Goal: Task Accomplishment & Management: Use online tool/utility

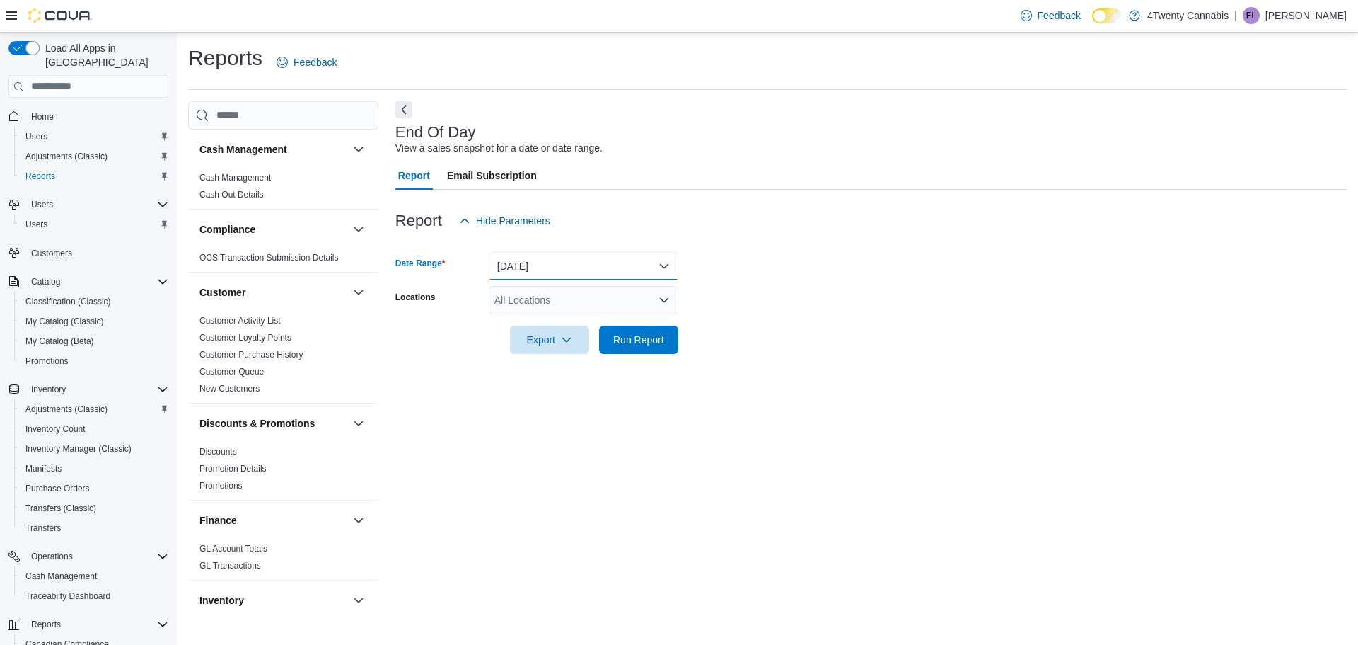
click at [556, 260] on button "[DATE]" at bounding box center [584, 266] width 190 height 28
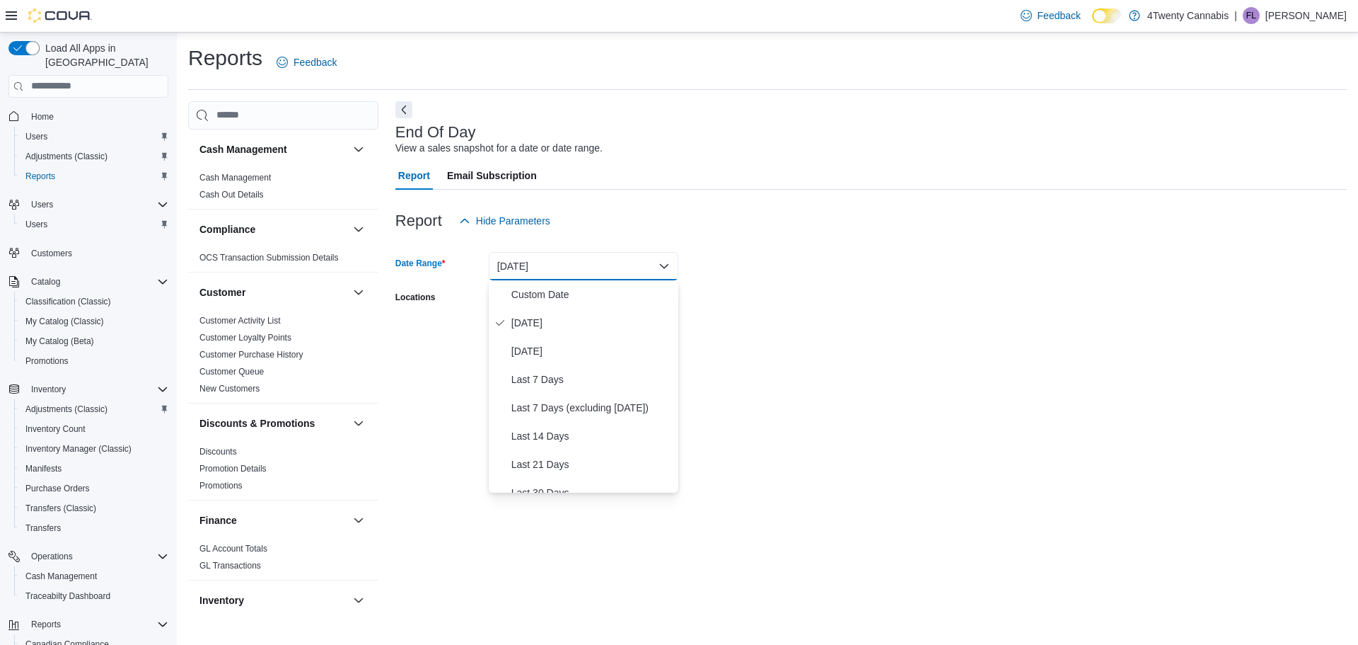
click at [921, 346] on form "Date Range [DATE] Locations All Locations Export Run Report" at bounding box center [871, 294] width 952 height 119
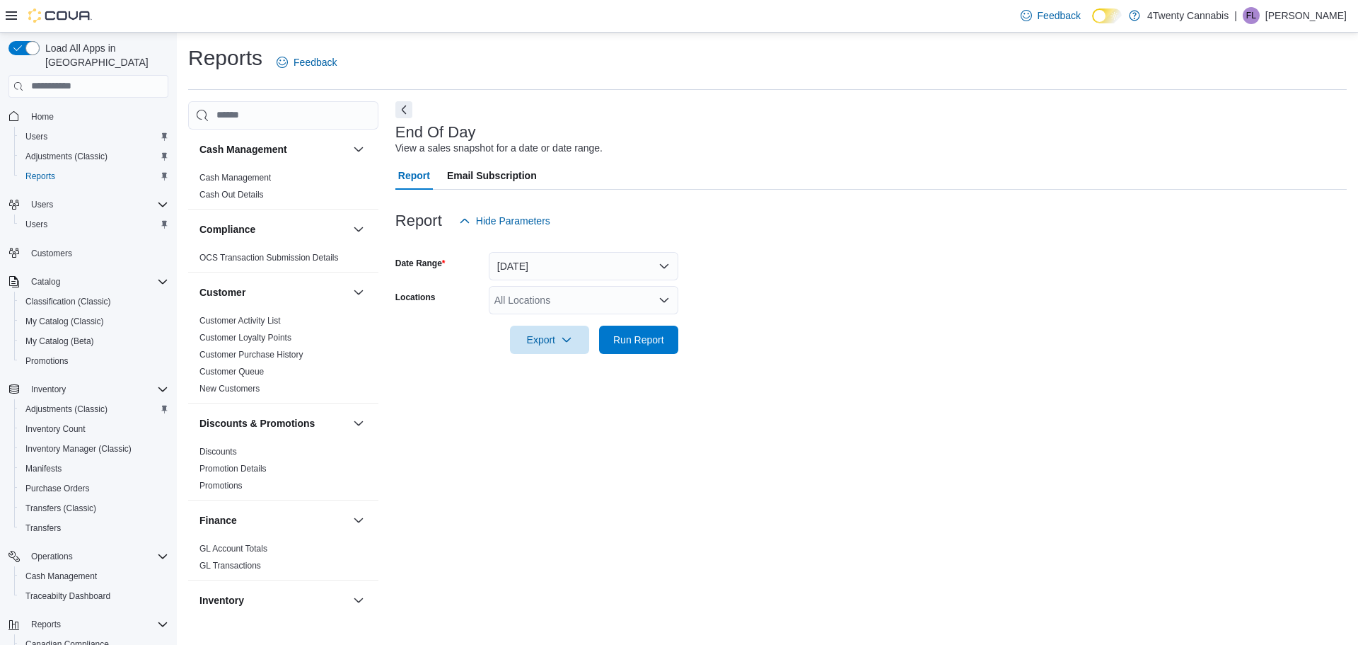
click at [613, 295] on div "All Locations" at bounding box center [584, 300] width 190 height 28
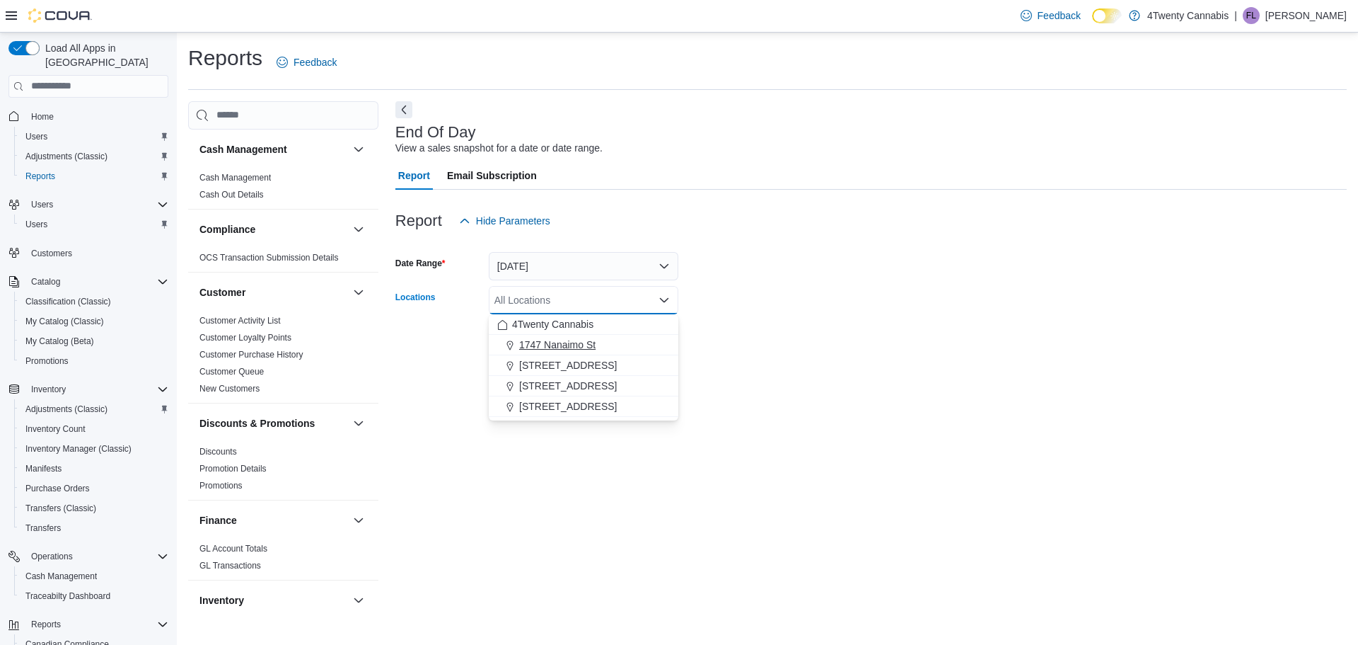
click at [584, 343] on span "1747 Nanaimo St" at bounding box center [557, 344] width 76 height 14
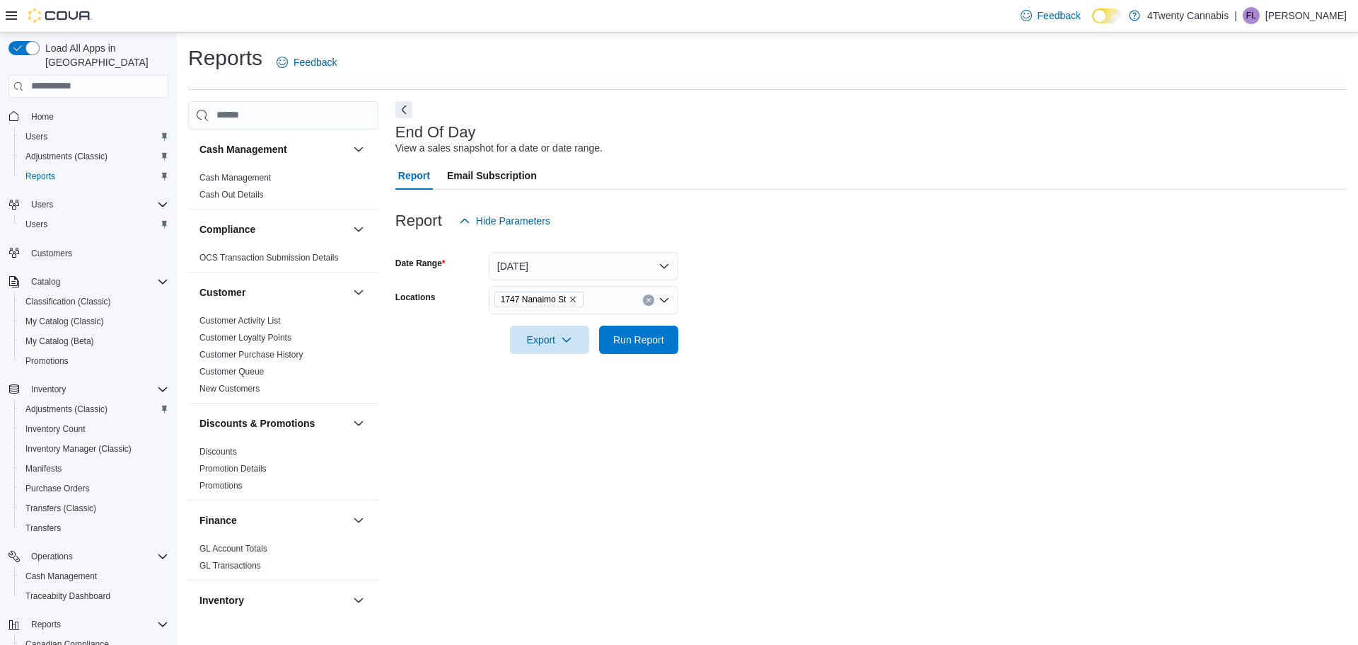
click at [813, 354] on div at bounding box center [871, 362] width 952 height 17
click at [656, 338] on span "Run Report" at bounding box center [638, 339] width 51 height 14
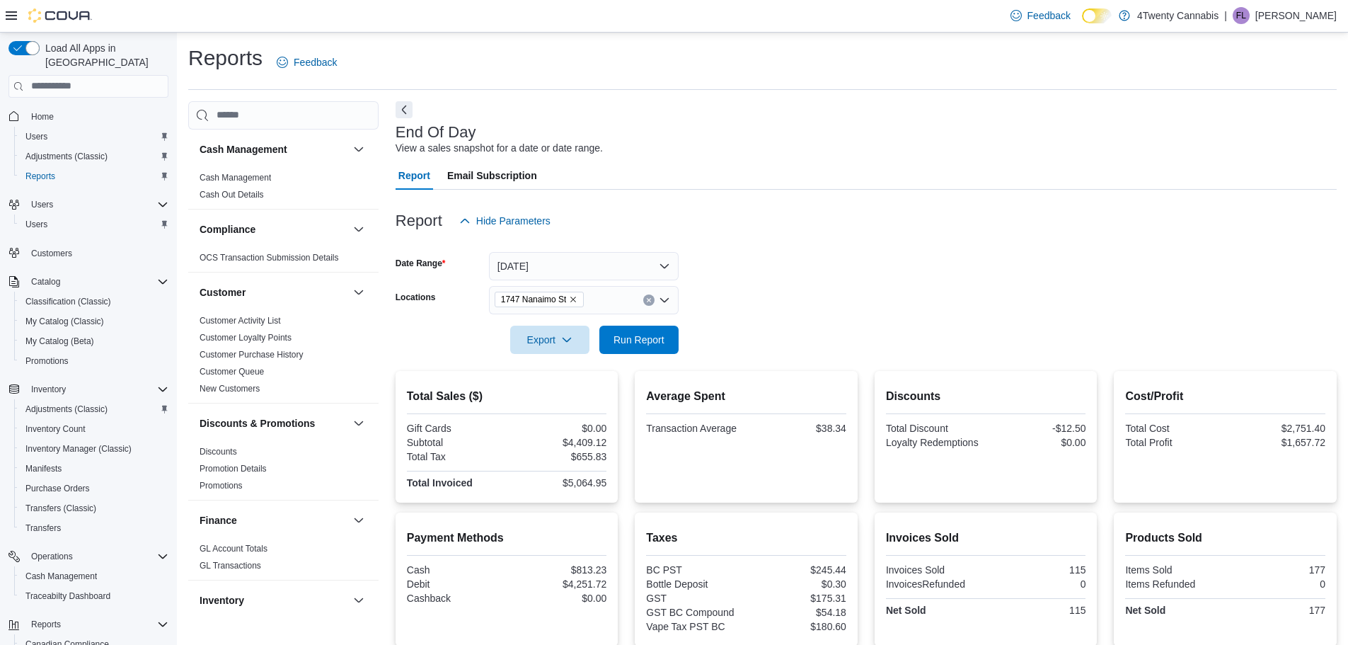
scroll to position [149, 0]
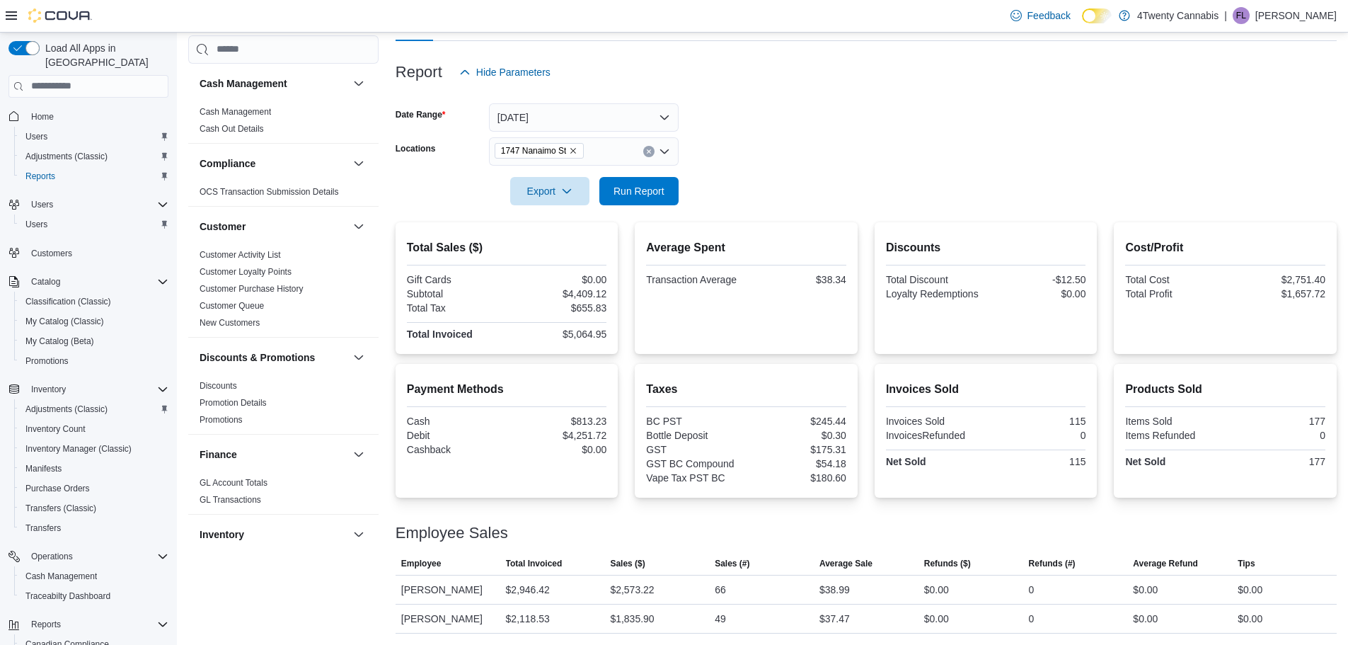
click at [952, 159] on form "Date Range [DATE] Locations [STREET_ADDRESS] Export Run Report" at bounding box center [865, 145] width 941 height 119
click at [945, 146] on form "Date Range [DATE] Locations [STREET_ADDRESS] Export Run Report" at bounding box center [865, 145] width 941 height 119
click at [829, 109] on form "Date Range [DATE] Locations [STREET_ADDRESS] Export Run Report" at bounding box center [865, 145] width 941 height 119
click at [545, 114] on button "[DATE]" at bounding box center [584, 117] width 190 height 28
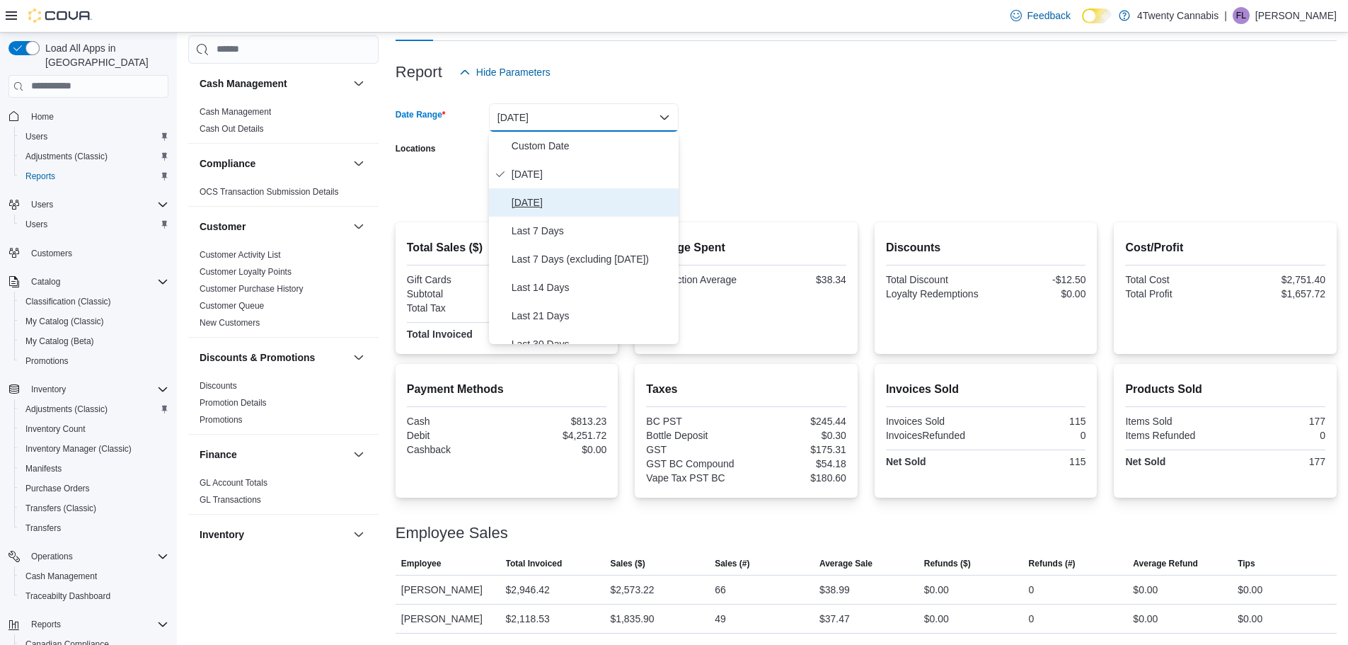
click at [537, 194] on span "[DATE]" at bounding box center [592, 202] width 161 height 17
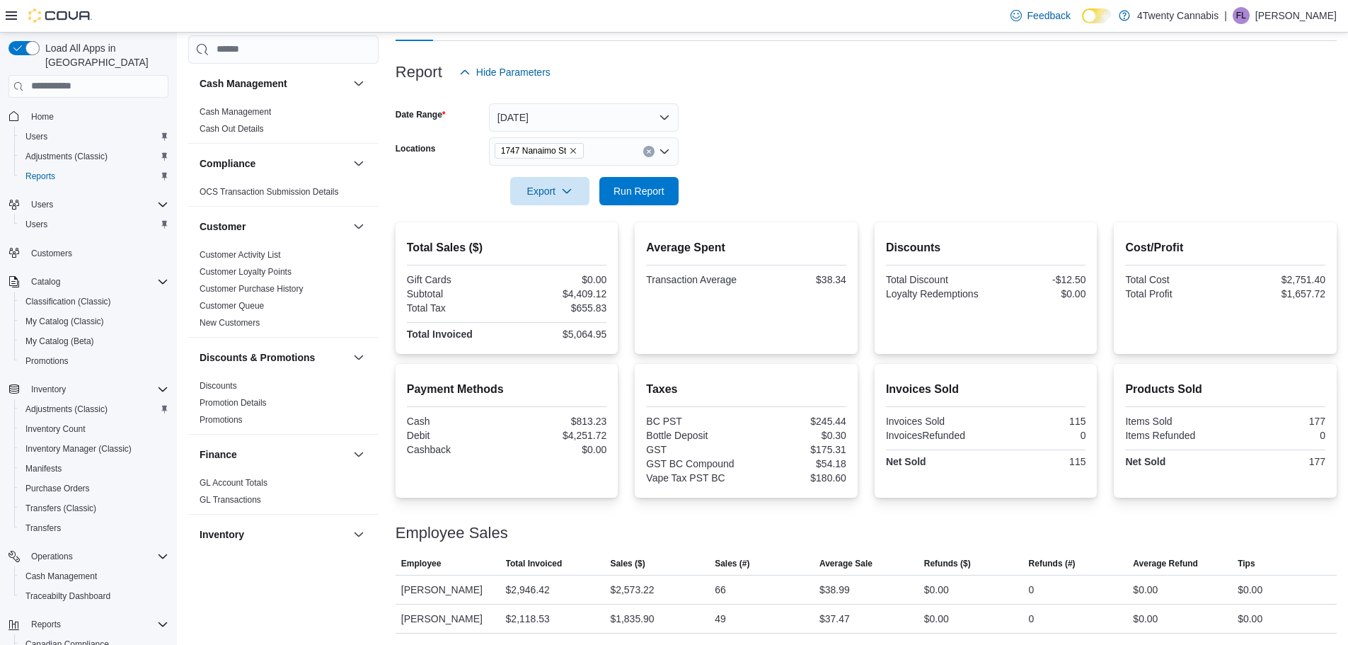
click at [728, 154] on form "Date Range [DATE] Locations [STREET_ADDRESS] Export Run Report" at bounding box center [865, 145] width 941 height 119
click at [669, 191] on span "Run Report" at bounding box center [639, 190] width 62 height 28
click at [786, 151] on form "Date Range [DATE] Locations [STREET_ADDRESS] Export Run Report" at bounding box center [865, 145] width 941 height 119
click at [580, 108] on button "[DATE]" at bounding box center [584, 117] width 190 height 28
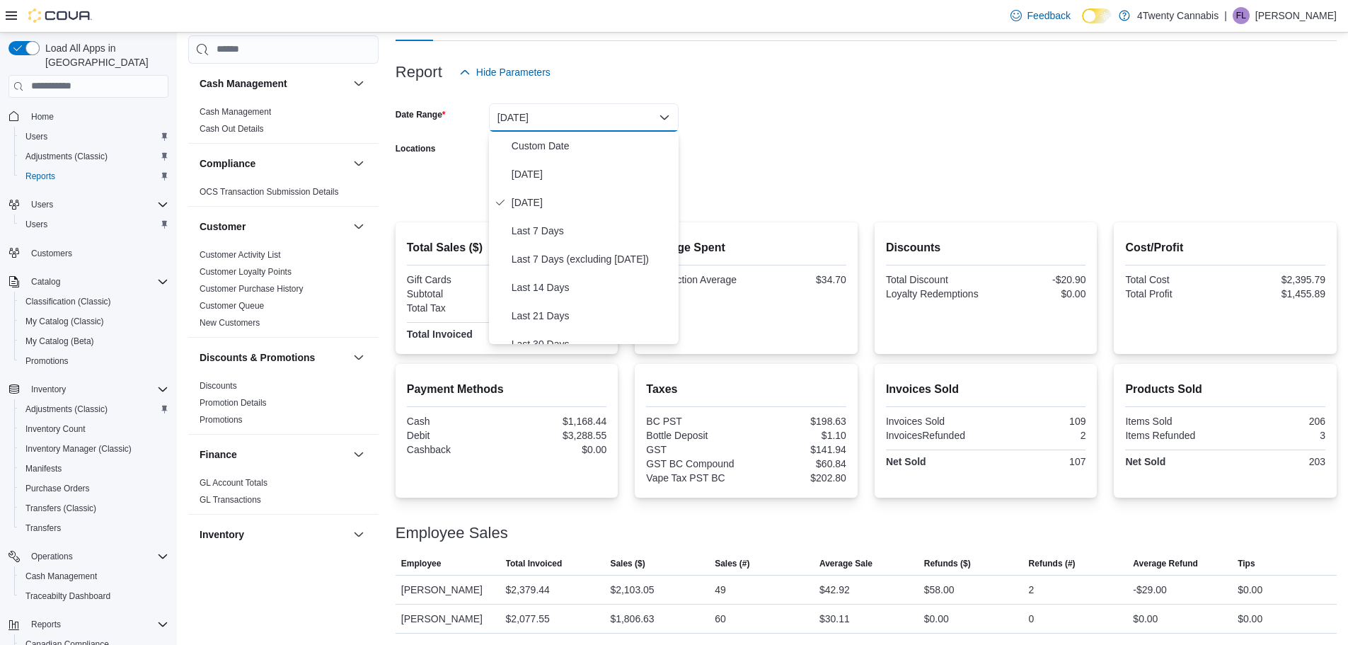
click at [738, 110] on form "Date Range [DATE] Locations [STREET_ADDRESS] Export Run Report" at bounding box center [865, 145] width 941 height 119
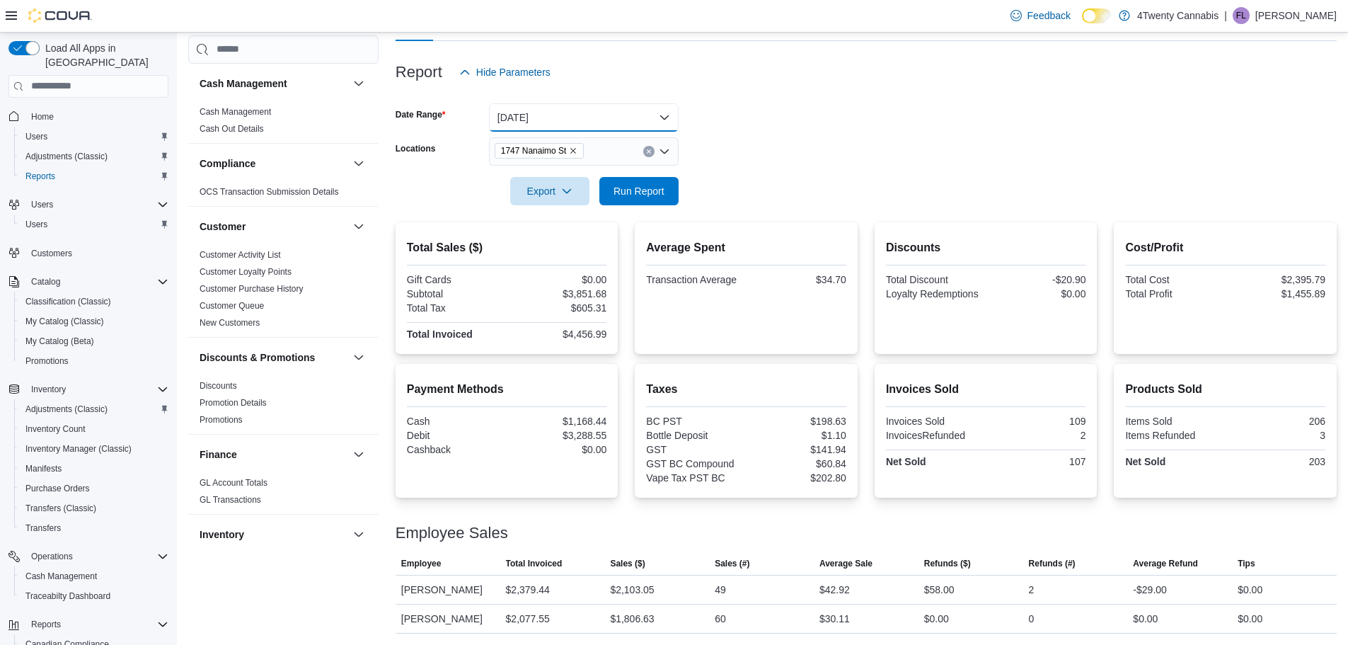
click at [578, 115] on button "[DATE]" at bounding box center [584, 117] width 190 height 28
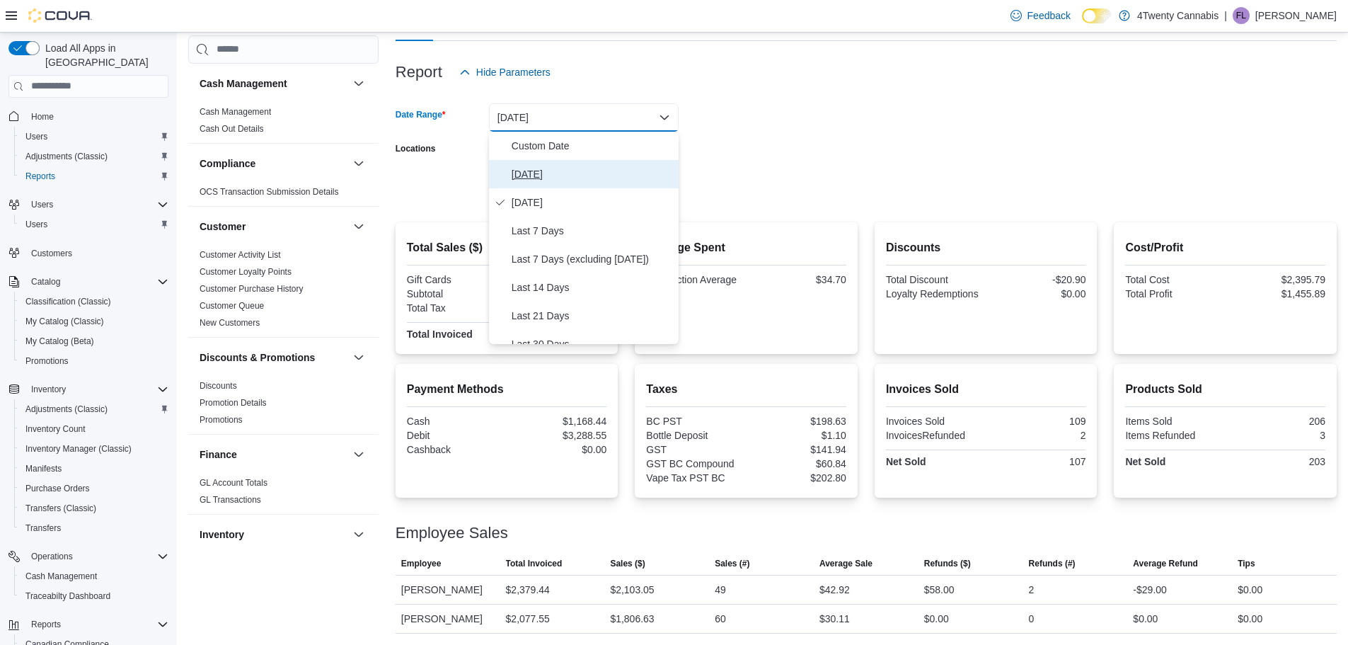
click at [546, 171] on span "[DATE]" at bounding box center [592, 174] width 161 height 17
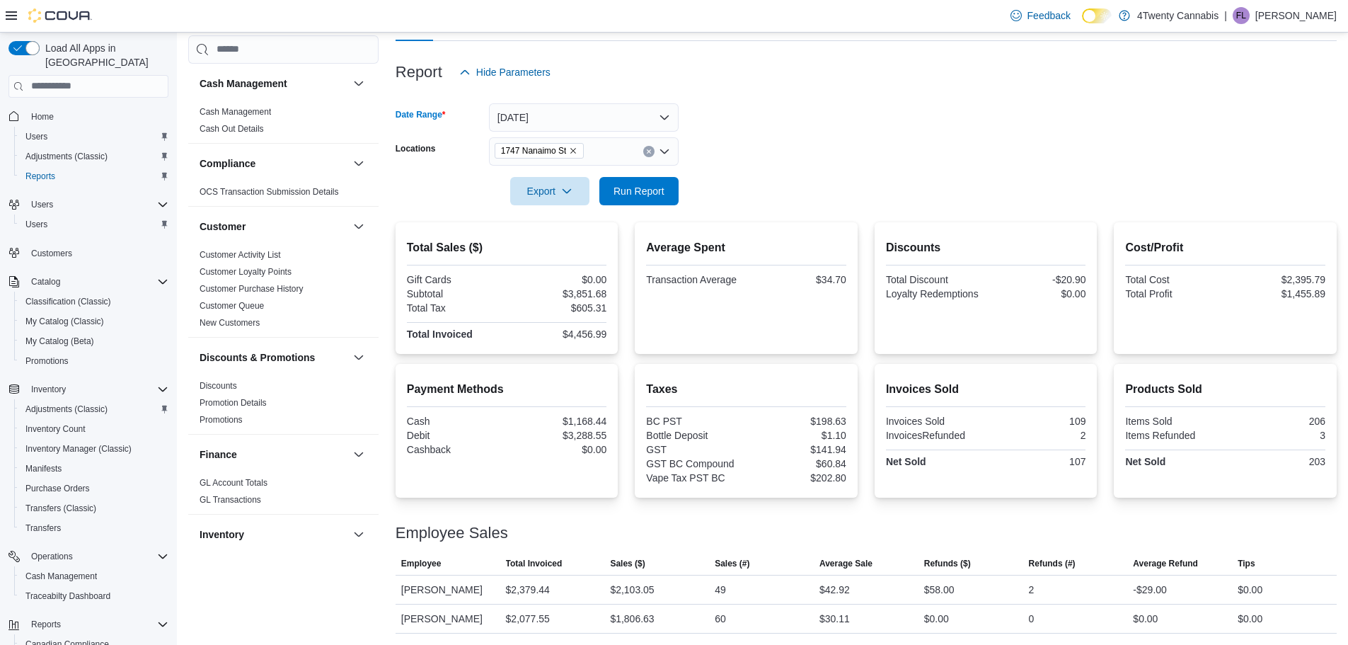
click at [756, 135] on form "Date Range [DATE] Locations [STREET_ADDRESS] Export Run Report" at bounding box center [865, 145] width 941 height 119
click at [868, 173] on div at bounding box center [865, 171] width 941 height 11
click at [640, 197] on span "Run Report" at bounding box center [638, 190] width 51 height 14
click at [824, 188] on form "Date Range [DATE] Locations [STREET_ADDRESS] Export Run Report" at bounding box center [865, 145] width 941 height 119
click at [557, 118] on button "[DATE]" at bounding box center [584, 117] width 190 height 28
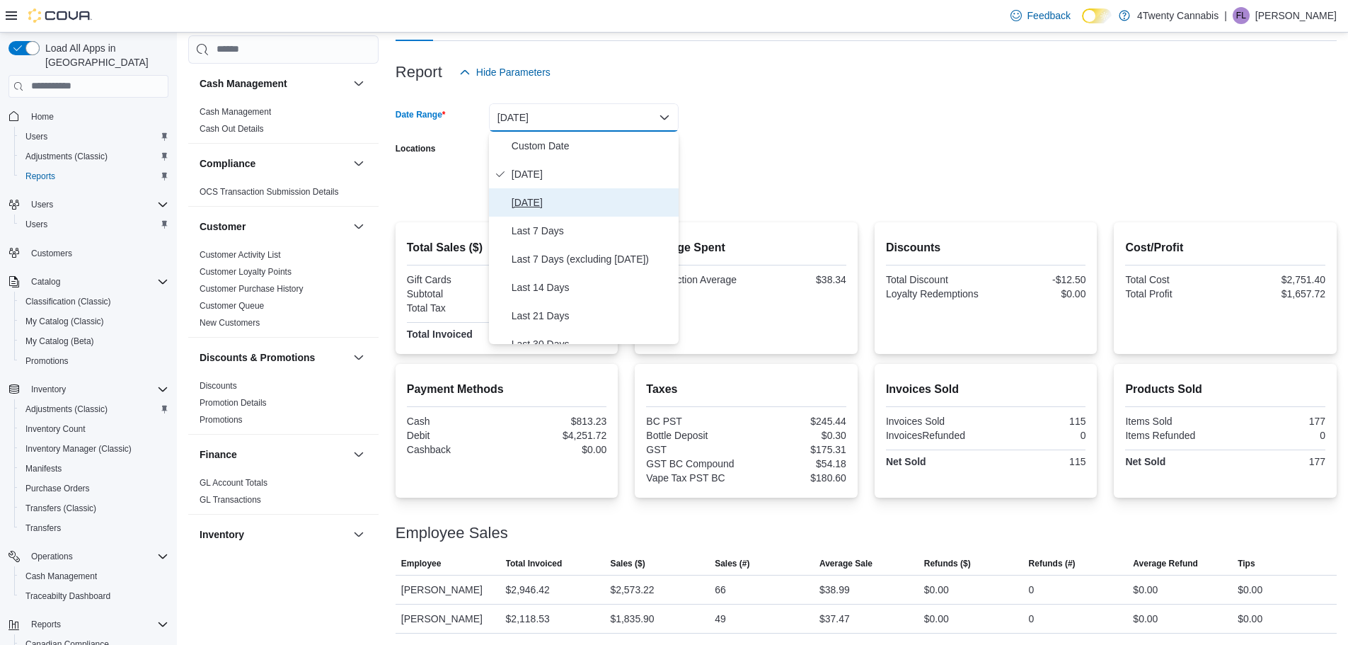
click at [545, 194] on span "[DATE]" at bounding box center [592, 202] width 161 height 17
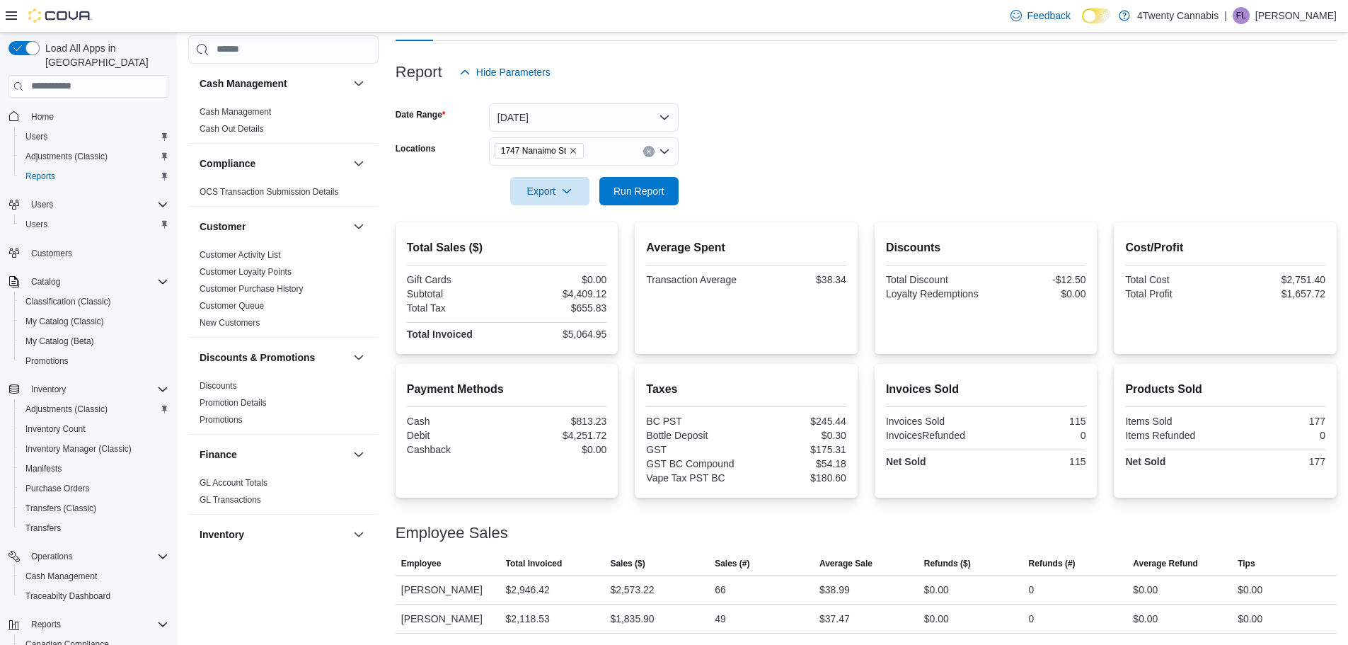
click at [771, 152] on form "Date Range [DATE] Locations [STREET_ADDRESS] Export Run Report" at bounding box center [865, 145] width 941 height 119
click at [658, 197] on span "Run Report" at bounding box center [639, 190] width 62 height 28
click at [593, 115] on button "[DATE]" at bounding box center [584, 117] width 190 height 28
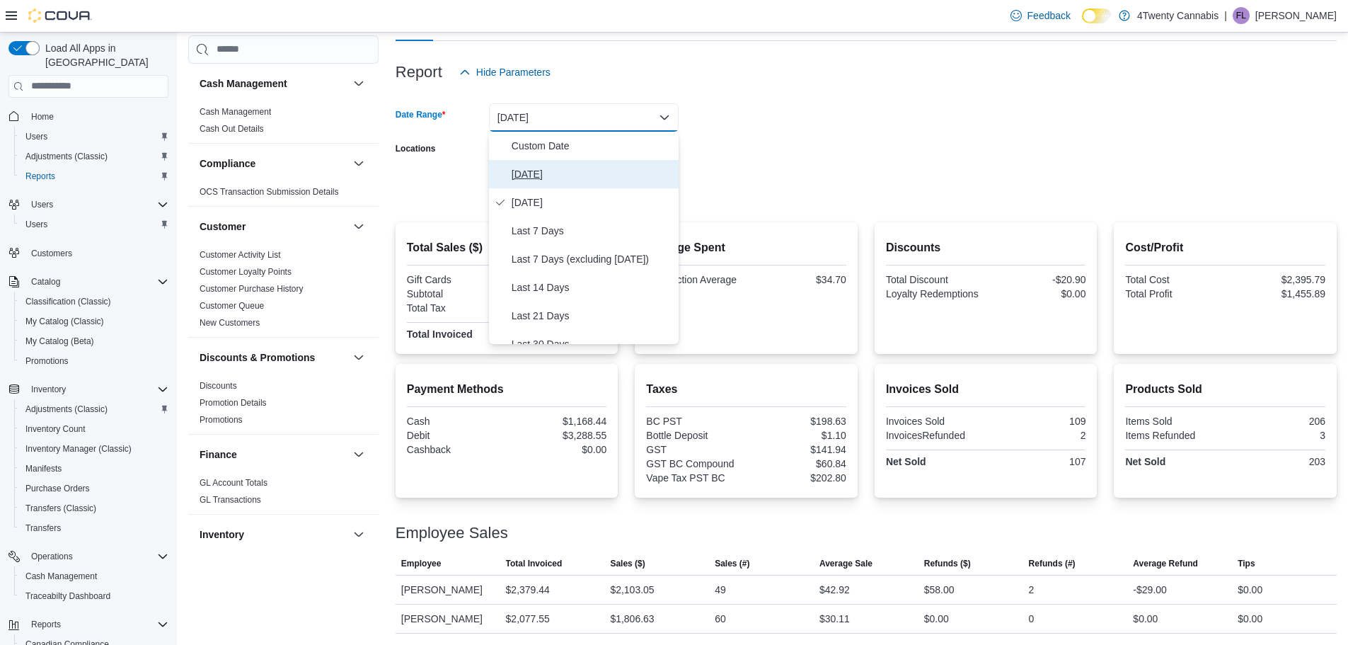
click at [548, 163] on button "[DATE]" at bounding box center [584, 174] width 190 height 28
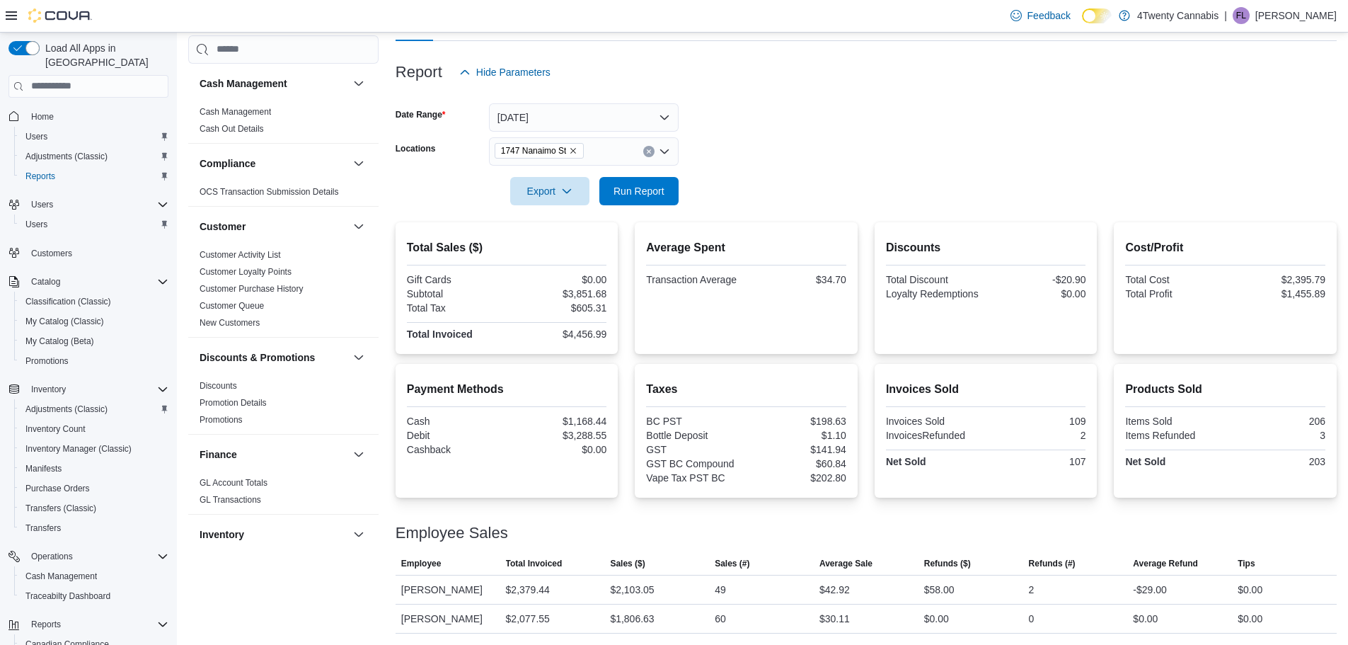
click at [776, 171] on div at bounding box center [865, 171] width 941 height 11
click at [652, 185] on span "Run Report" at bounding box center [638, 190] width 51 height 14
